Goal: Use online tool/utility: Use online tool/utility

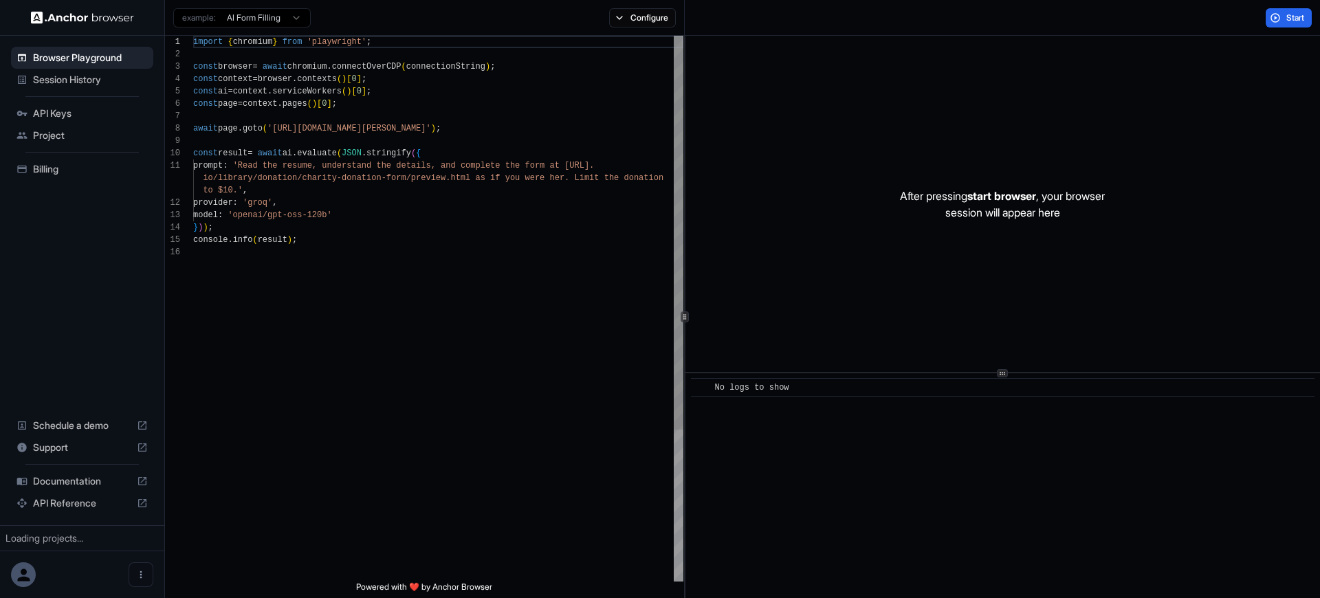
type textarea "**********"
click at [428, 177] on div "import { chromium } from 'playwright' ; const browser = await chromium . connec…" at bounding box center [438, 414] width 490 height 756
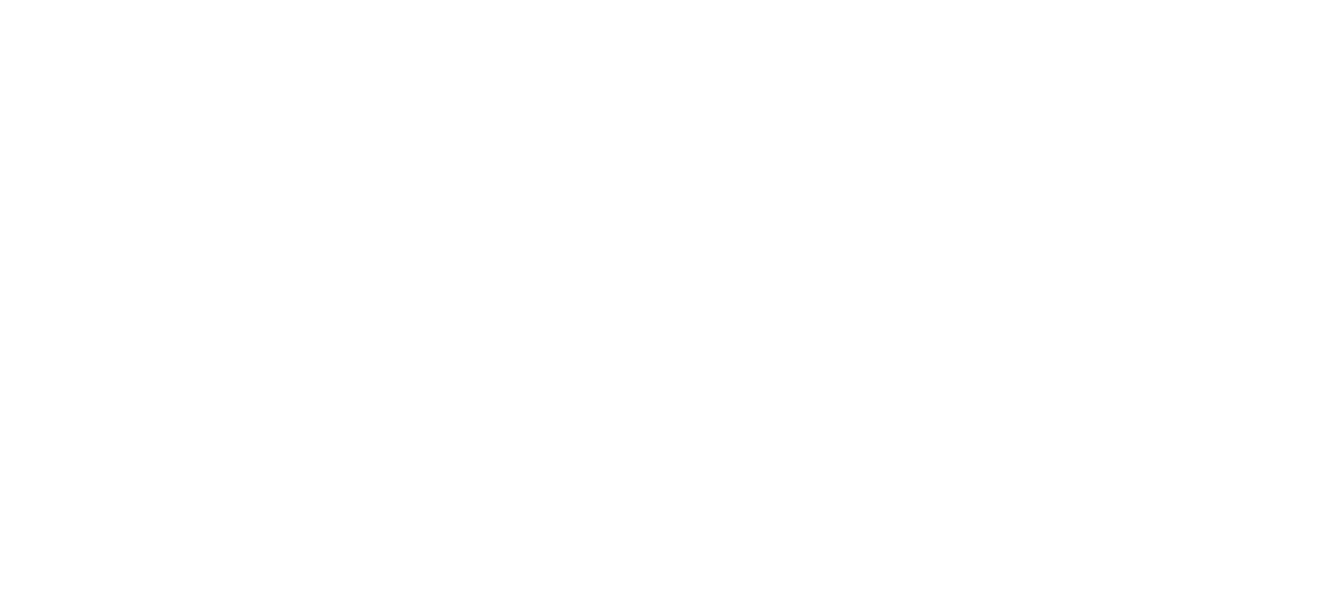
drag, startPoint x: 470, startPoint y: 129, endPoint x: 457, endPoint y: 130, distance: 13.1
click at [457, 130] on body at bounding box center [660, 299] width 1320 height 598
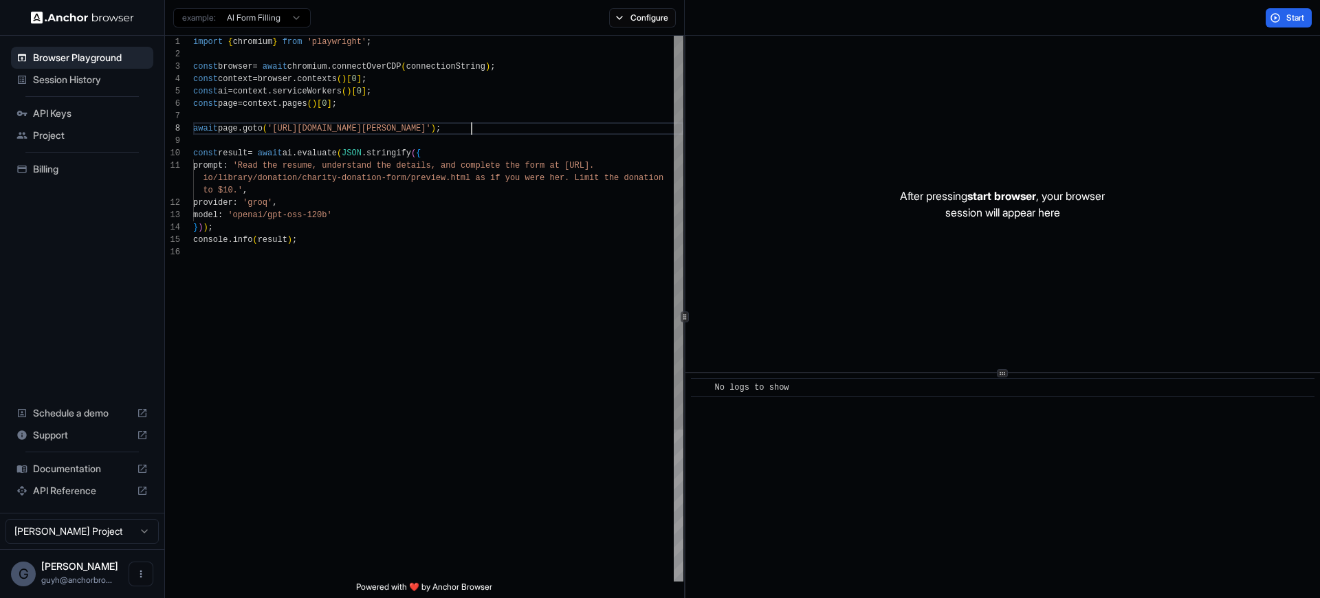
scroll to position [87, 0]
drag, startPoint x: 472, startPoint y: 129, endPoint x: 279, endPoint y: 131, distance: 193.2
click at [279, 131] on div "import { chromium } from 'playwright' ; const browser = await chromium . connec…" at bounding box center [438, 414] width 490 height 756
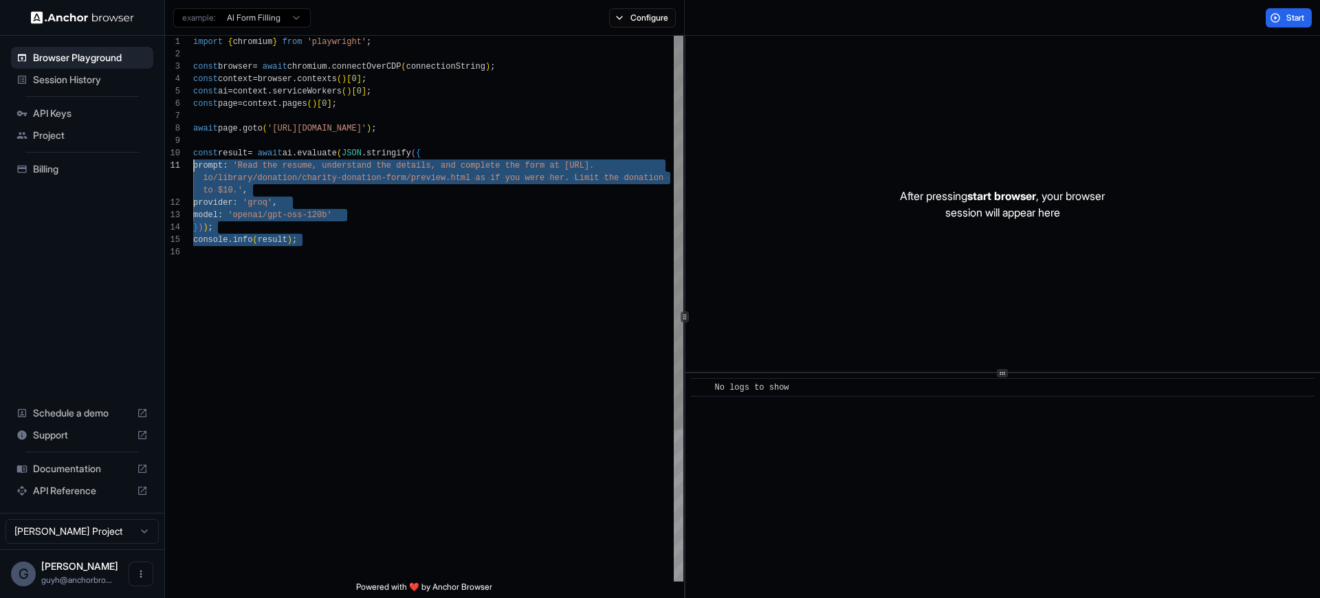
scroll to position [111, 0]
drag, startPoint x: 336, startPoint y: 275, endPoint x: 158, endPoint y: 148, distance: 218.8
click at [193, 148] on div "import { chromium } from 'playwright' ; const browser = await chromium . connec…" at bounding box center [438, 414] width 490 height 756
type textarea "**********"
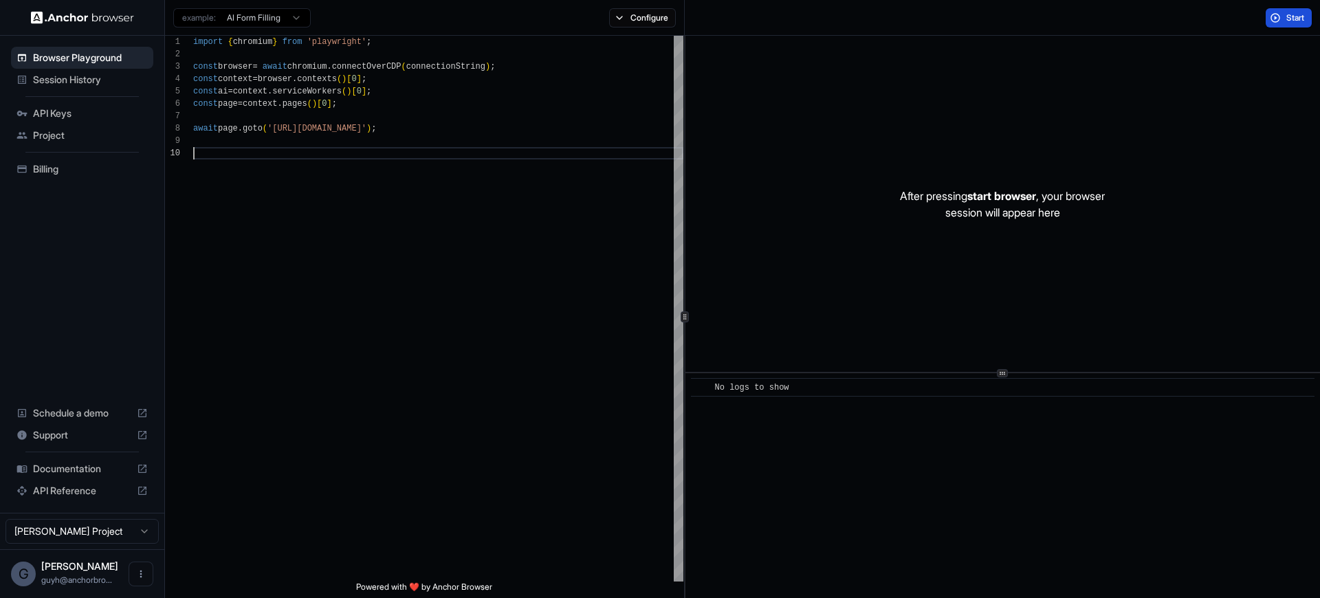
click at [1288, 17] on span "Start" at bounding box center [1295, 17] width 19 height 11
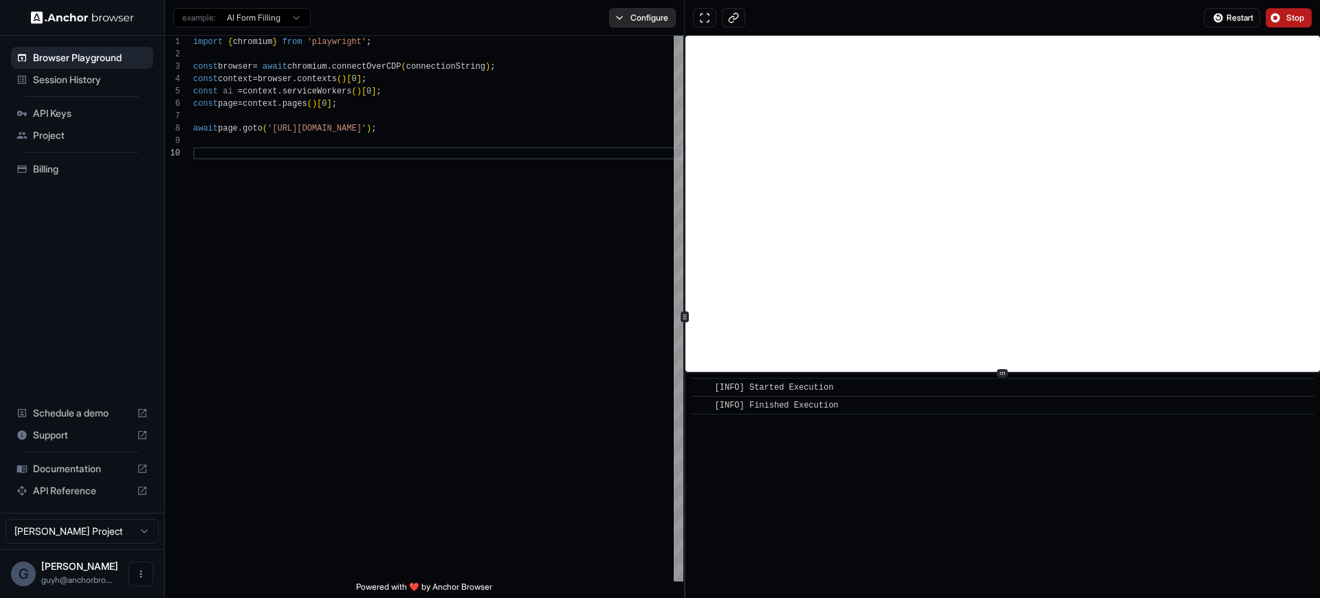
click at [636, 18] on button "Configure" at bounding box center [642, 17] width 67 height 19
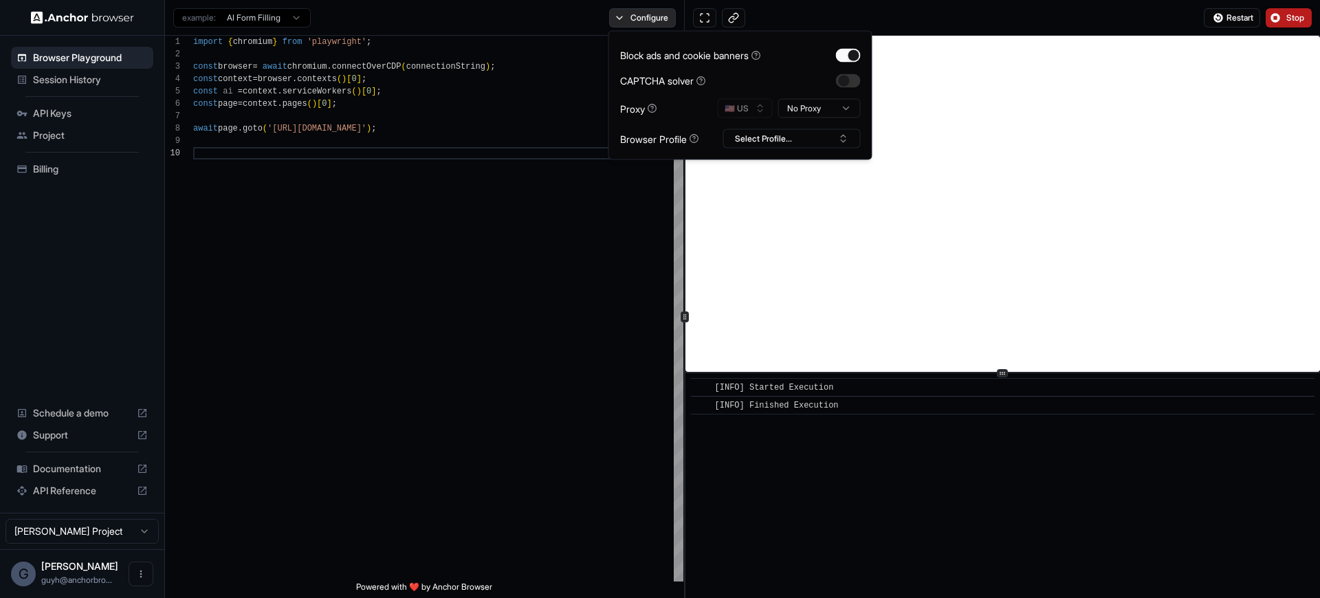
click at [636, 18] on button "Configure" at bounding box center [642, 17] width 67 height 19
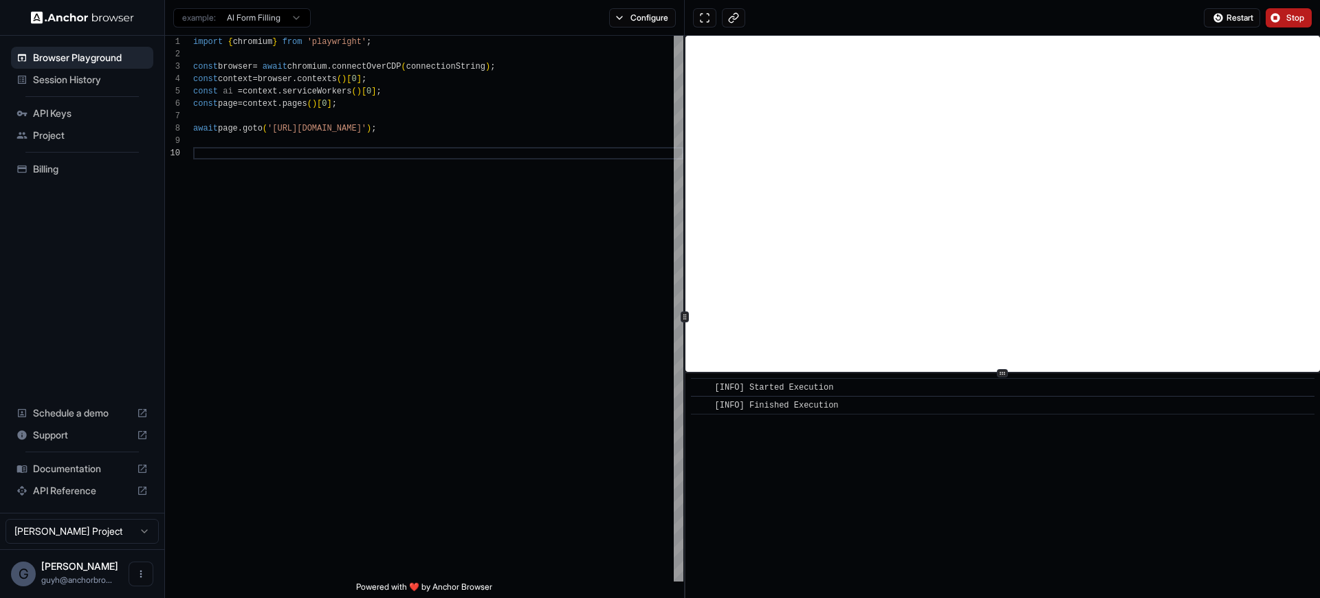
click at [437, 112] on div "import { chromium } from 'playwright' ; const browser = await chromium . connec…" at bounding box center [438, 364] width 490 height 657
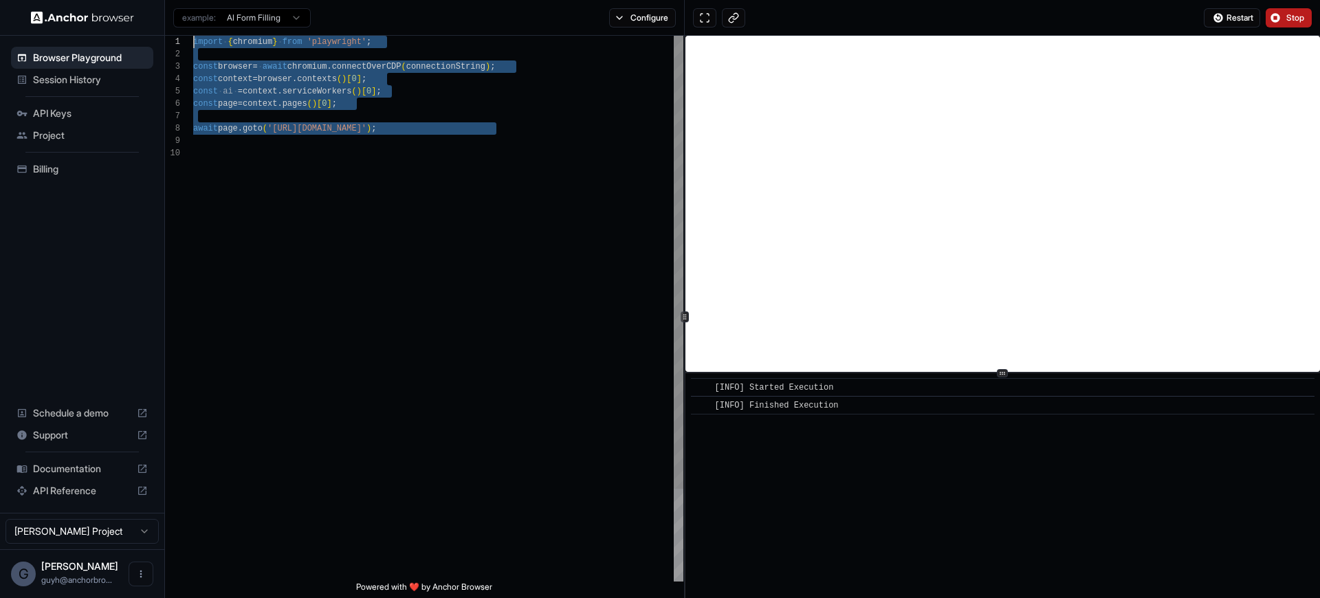
drag, startPoint x: 564, startPoint y: 148, endPoint x: 53, endPoint y: -8, distance: 534.7
click at [193, 36] on div "import { chromium } from 'playwright' ; const browser = await chromium . connec…" at bounding box center [438, 364] width 490 height 657
click at [524, 102] on div "import { chromium } from 'playwright' ; const browser = await chromium . connec…" at bounding box center [438, 364] width 490 height 657
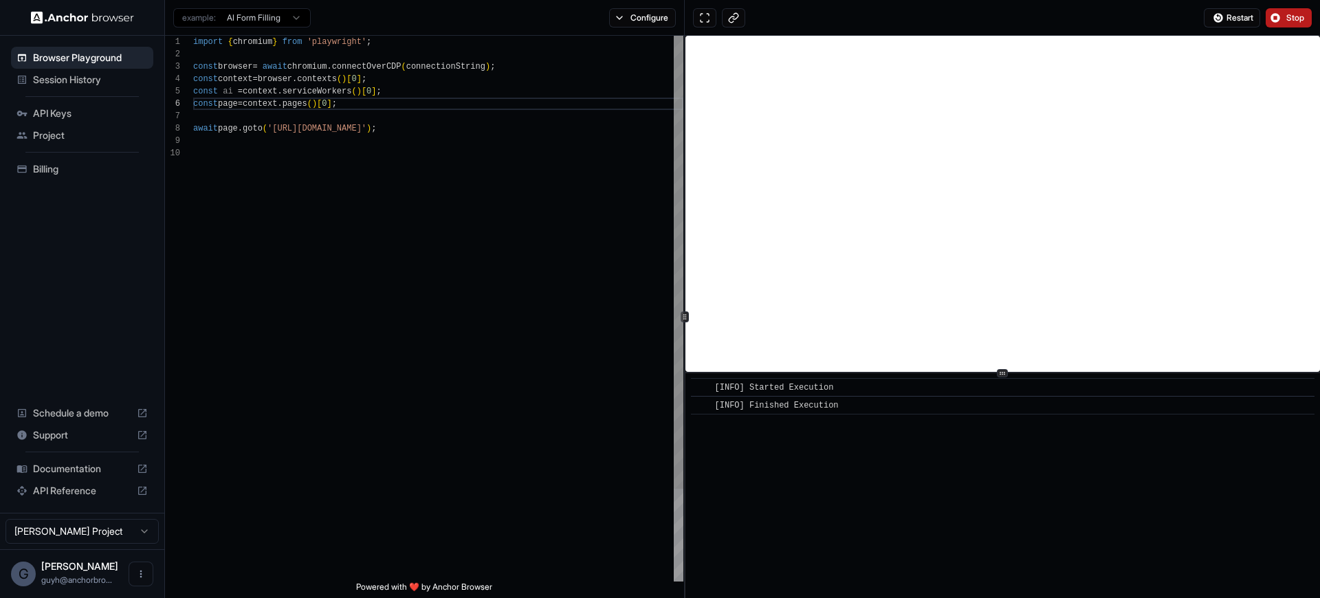
click at [506, 124] on div "import { chromium } from 'playwright' ; const browser = await chromium . connec…" at bounding box center [438, 364] width 490 height 657
click at [615, 203] on div "import { chromium } from 'playwright' ; const browser = await chromium . connec…" at bounding box center [438, 364] width 490 height 657
click at [509, 120] on div "import { chromium } from 'playwright' ; const browser = await chromium . connec…" at bounding box center [438, 364] width 490 height 657
